Goal: Find specific page/section

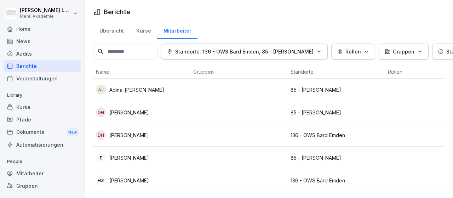
scroll to position [11, 0]
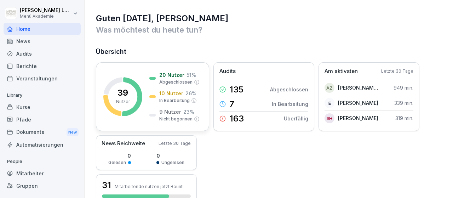
click at [126, 96] on p "39" at bounding box center [122, 92] width 11 height 8
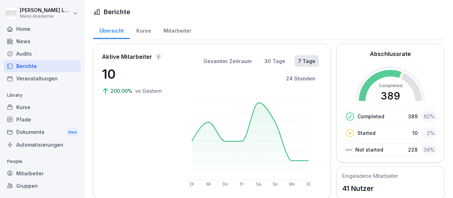
click at [28, 30] on div "Home" at bounding box center [42, 29] width 77 height 12
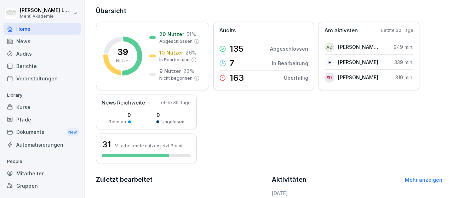
scroll to position [82, 0]
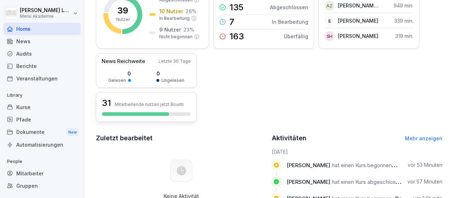
click at [106, 103] on h3 "31" at bounding box center [106, 103] width 9 height 12
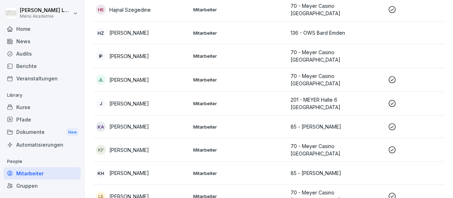
scroll to position [575, 0]
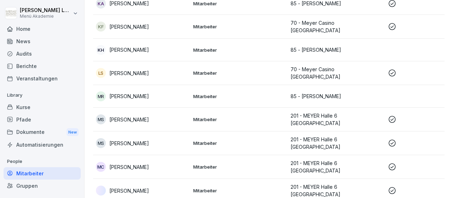
click at [143, 69] on p "Liudmila Siscanu" at bounding box center [129, 72] width 40 height 7
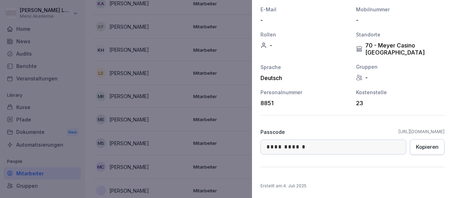
scroll to position [0, 0]
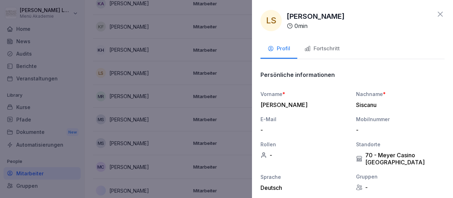
click at [234, 59] on div at bounding box center [226, 99] width 453 height 198
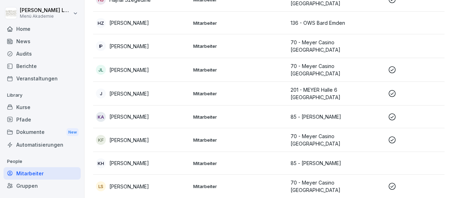
scroll to position [444, 0]
